Goal: Task Accomplishment & Management: Manage account settings

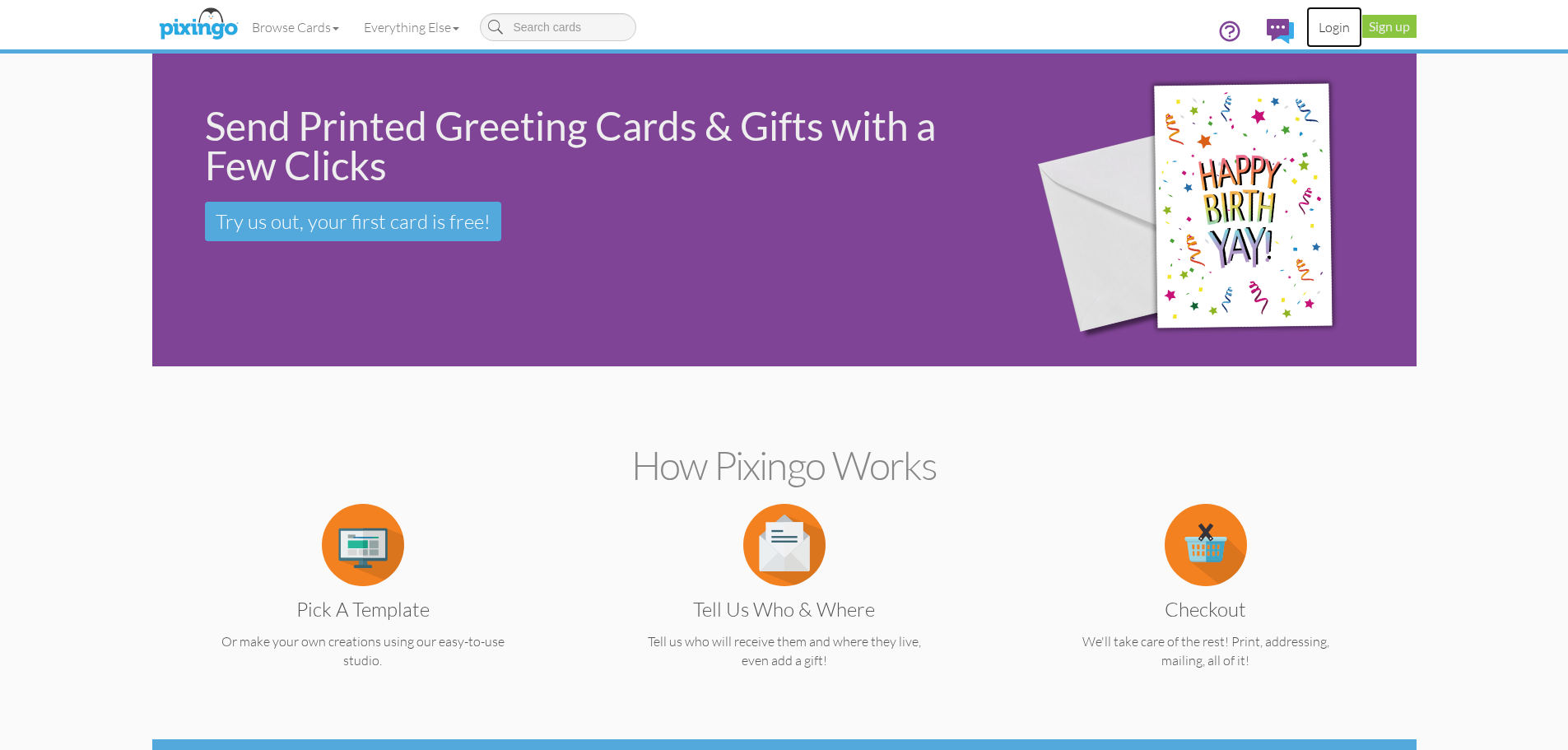
click at [1324, 33] on link "Login" at bounding box center [1334, 28] width 56 height 41
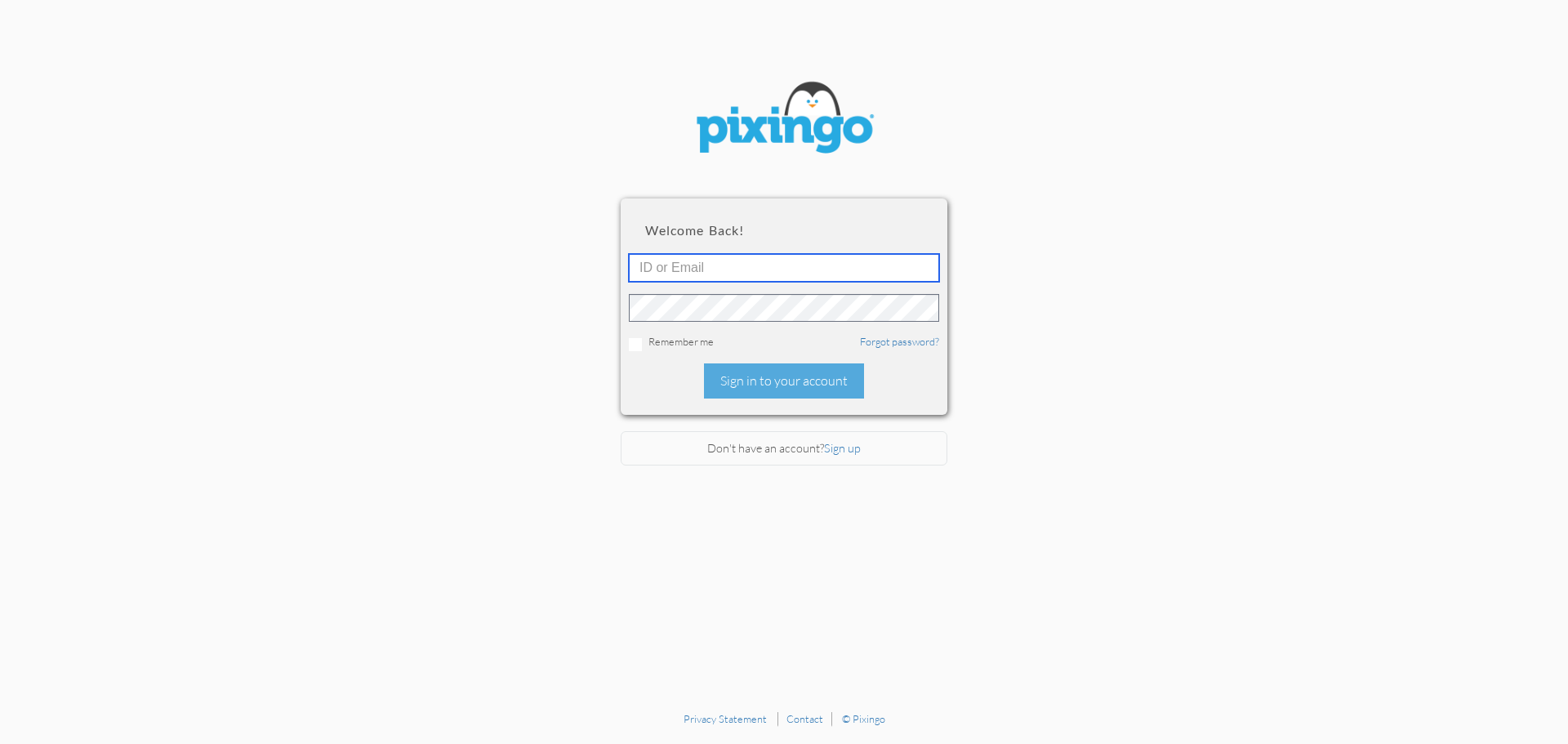
type input "[EMAIL_ADDRESS][DOMAIN_NAME]"
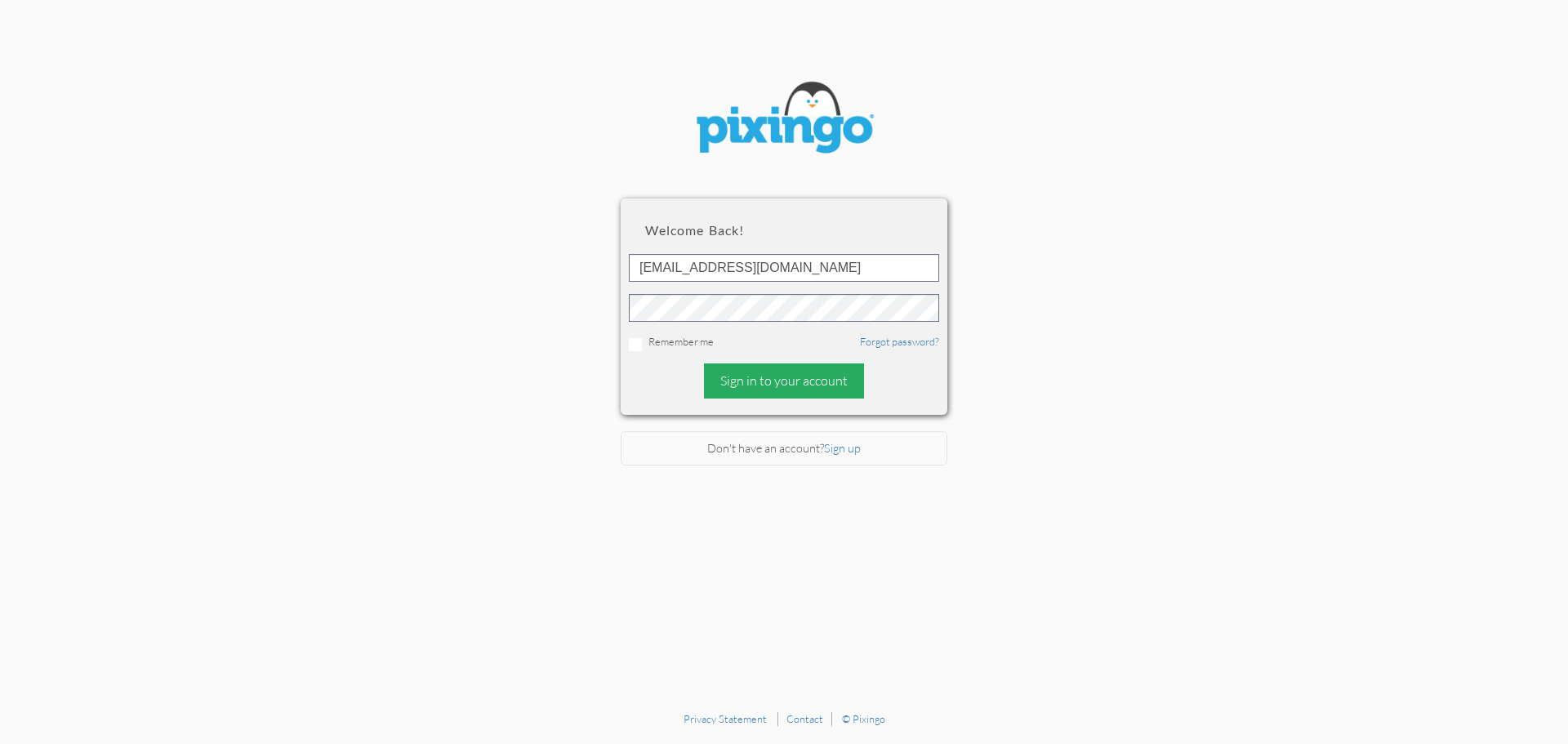
click at [784, 389] on div "Sign in to your account" at bounding box center [784, 381] width 160 height 35
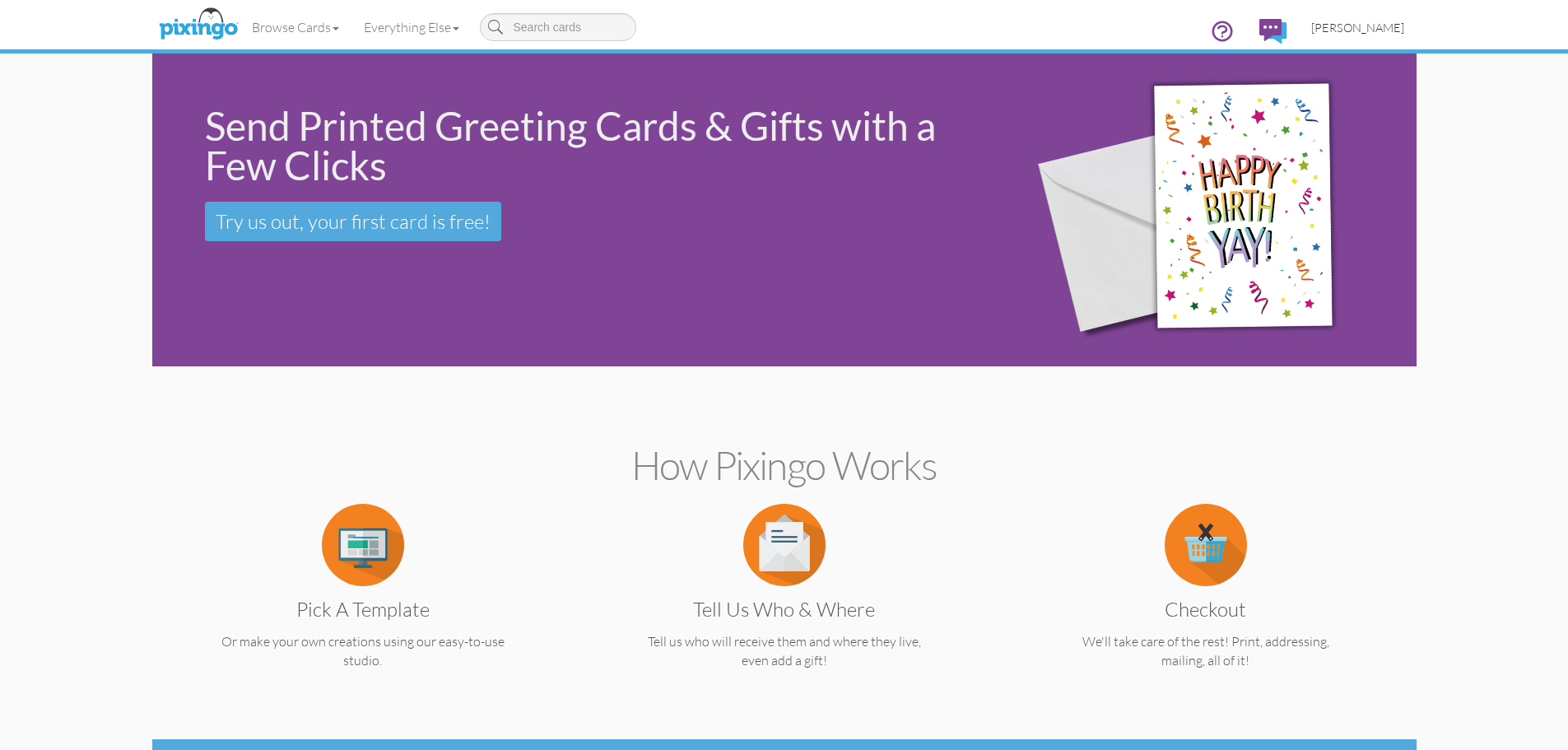
click at [1384, 29] on span "[PERSON_NAME]" at bounding box center [1358, 28] width 93 height 14
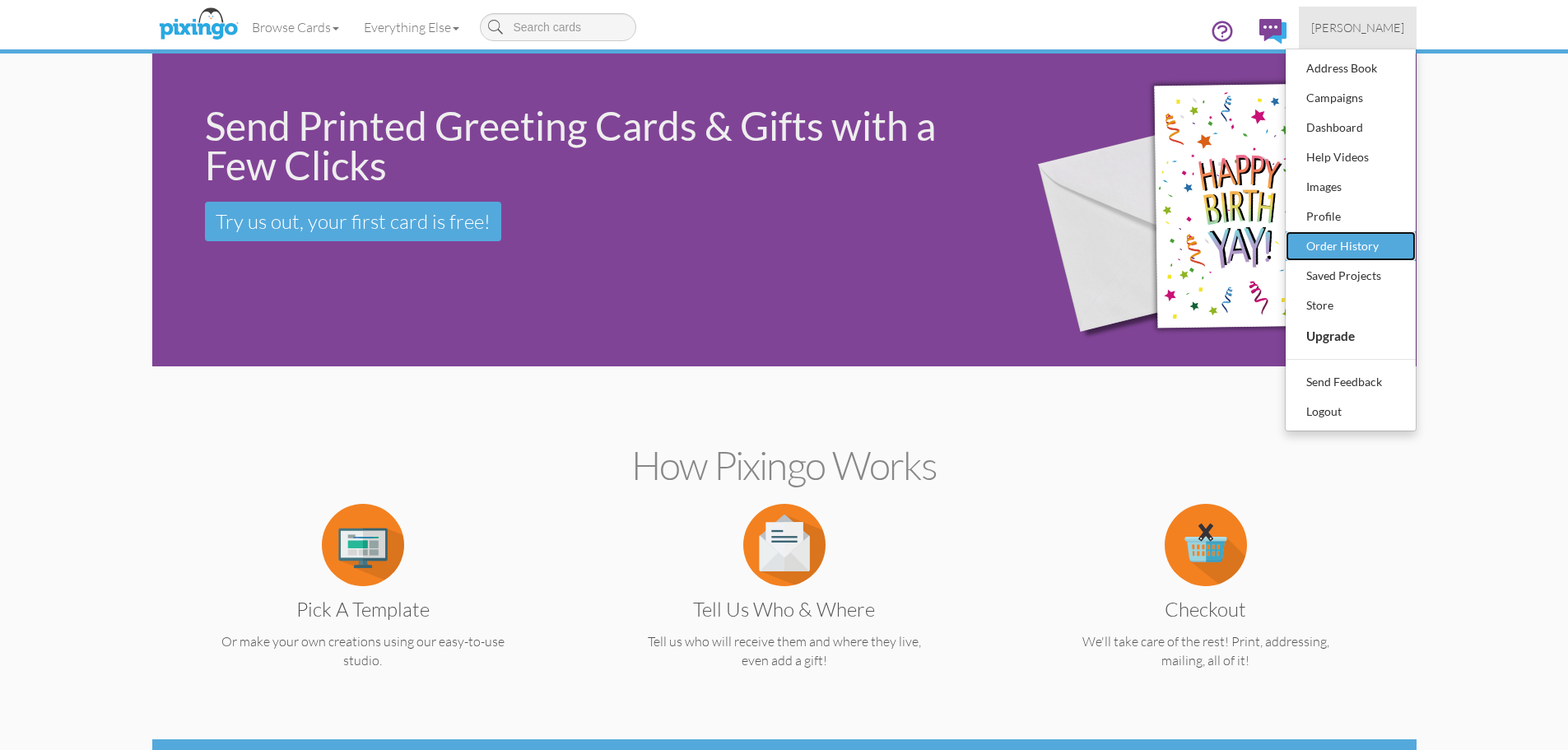
click at [1360, 247] on div "Order History" at bounding box center [1351, 246] width 97 height 25
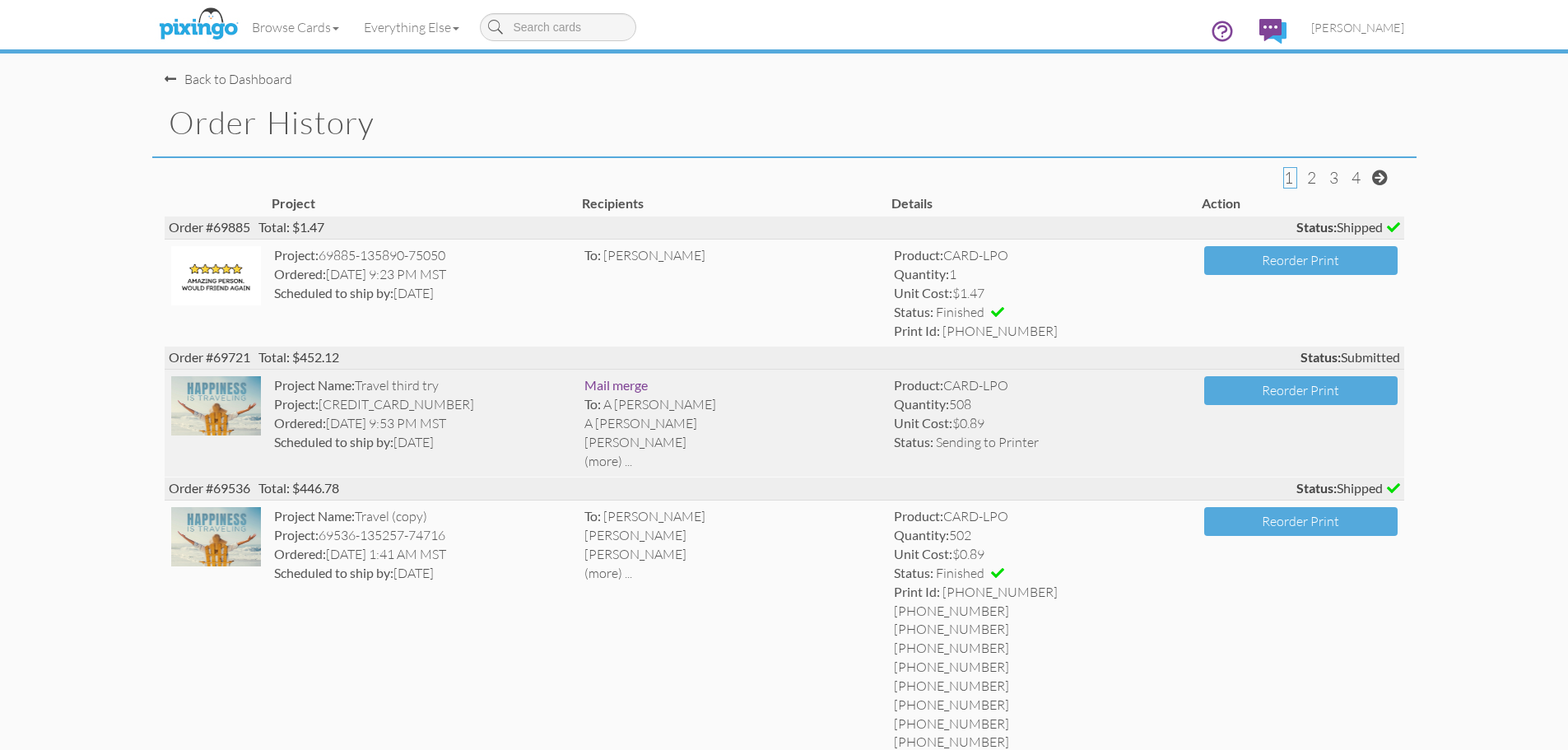
click at [633, 425] on span "A [PERSON_NAME]" at bounding box center [641, 423] width 113 height 17
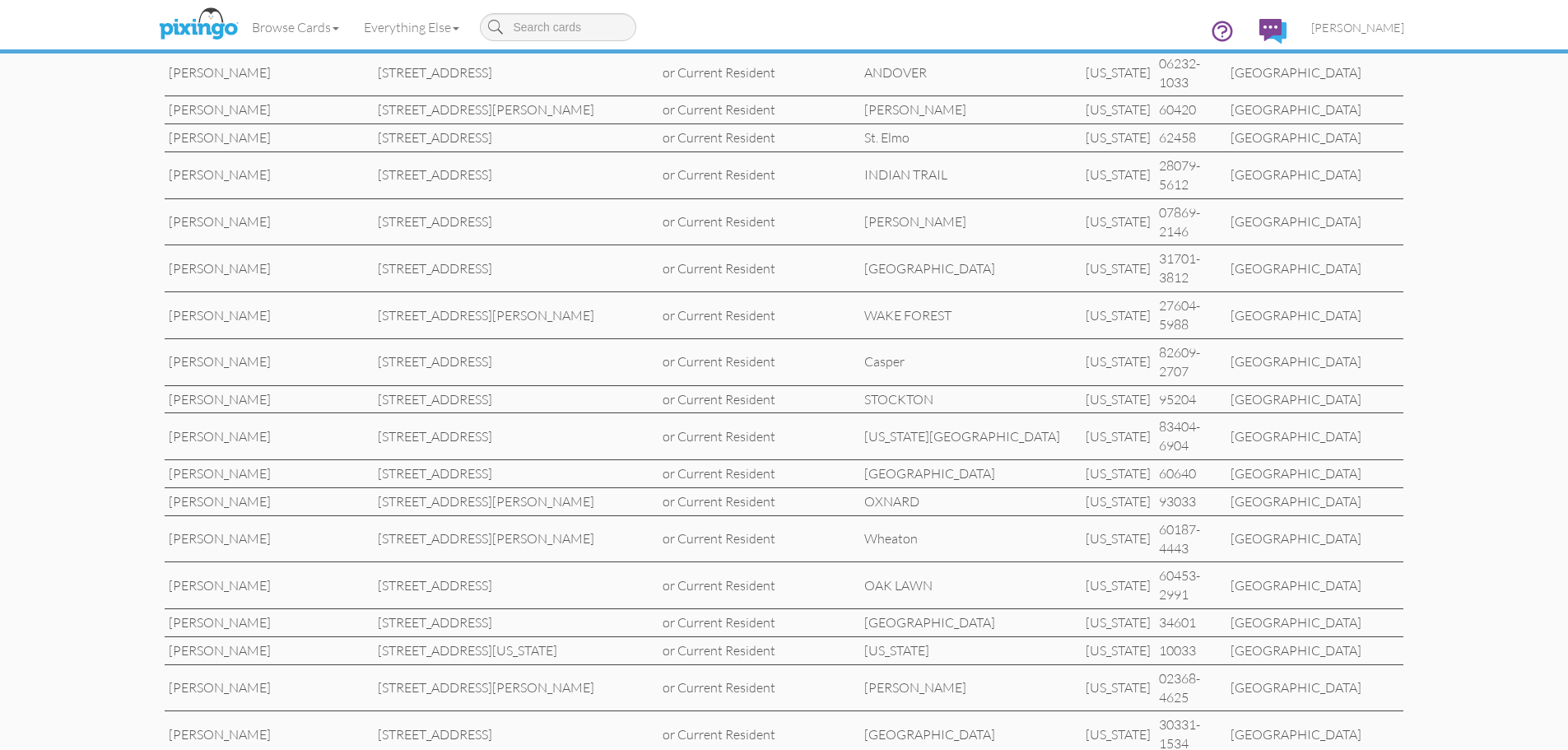
scroll to position [13849, 0]
